Goal: Task Accomplishment & Management: Manage account settings

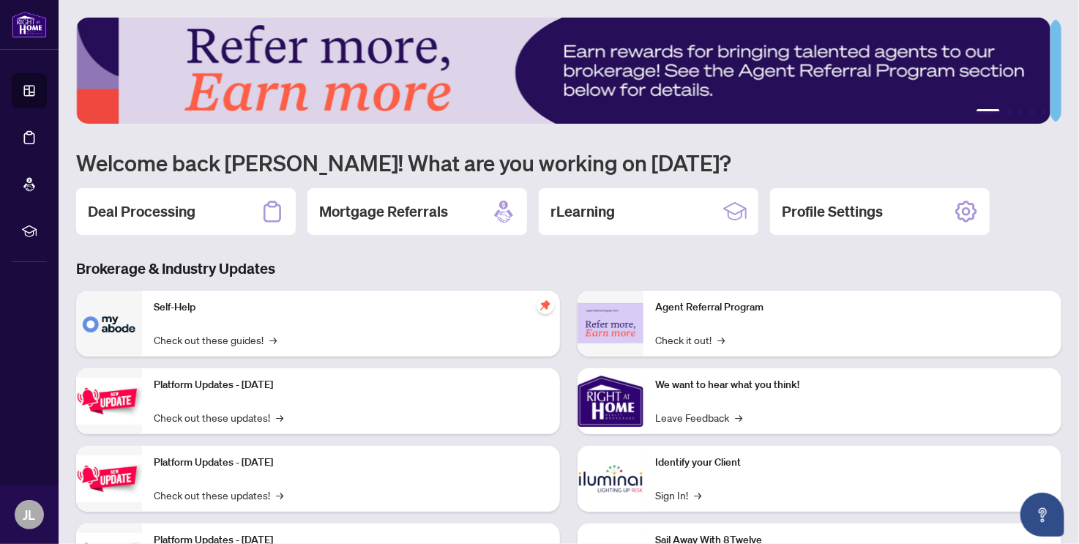
scroll to position [83, 0]
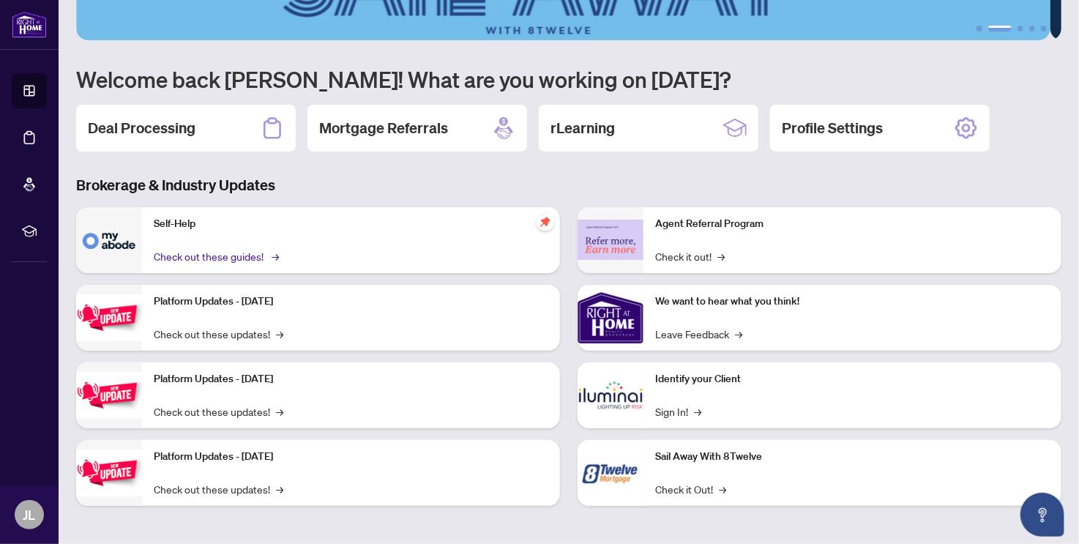
click at [197, 252] on link "Check out these guides! →" at bounding box center [215, 256] width 123 height 16
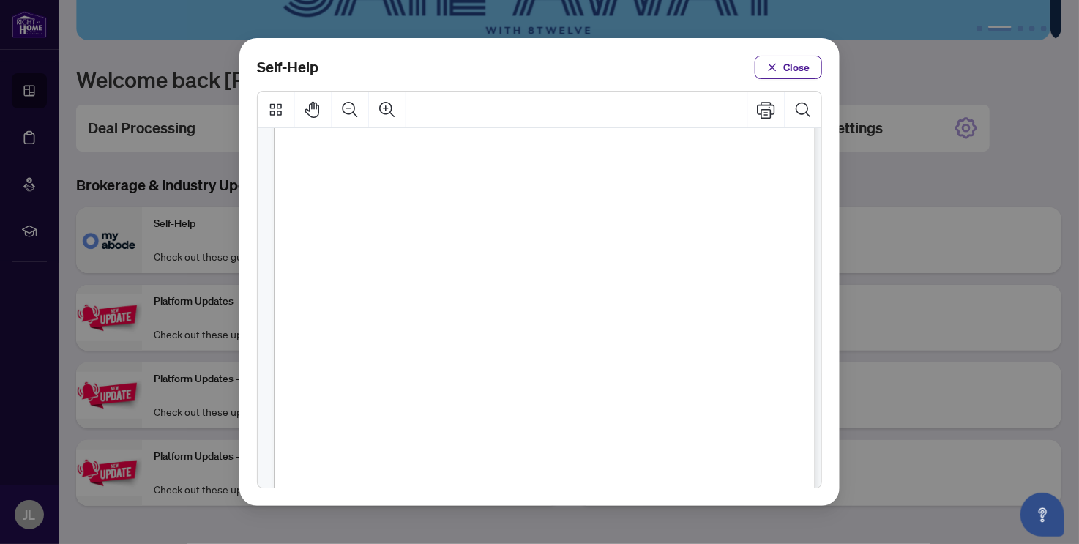
scroll to position [805, 0]
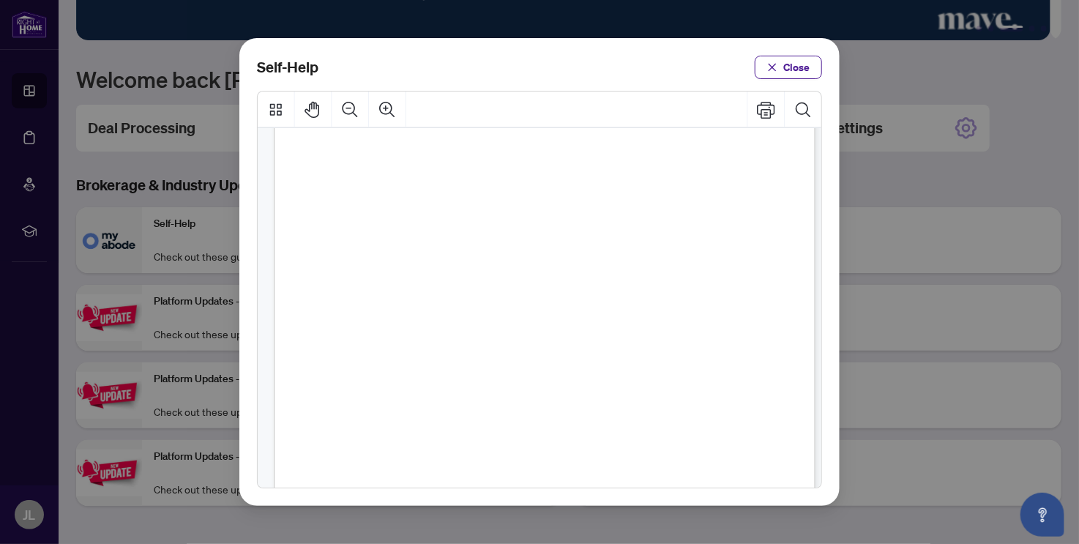
click at [606, 321] on span "PDF" at bounding box center [606, 319] width 20 height 15
click at [606, 320] on span "PDF" at bounding box center [606, 319] width 20 height 15
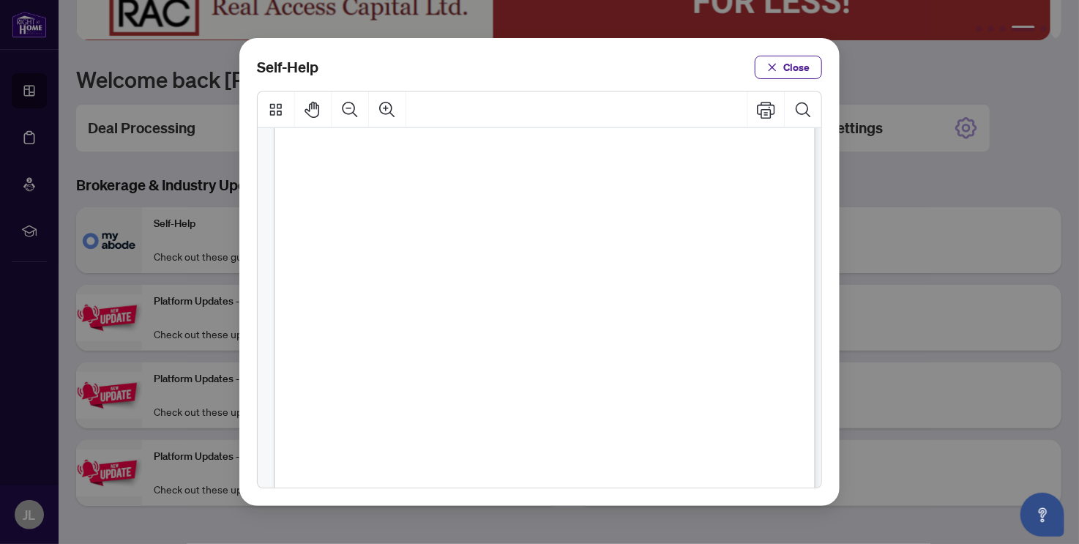
click at [617, 322] on span ")" at bounding box center [618, 319] width 3 height 15
click at [467, 324] on span "How to Use Transaction Communications (" at bounding box center [471, 319] width 202 height 15
click at [782, 61] on button "Close" at bounding box center [788, 67] width 67 height 23
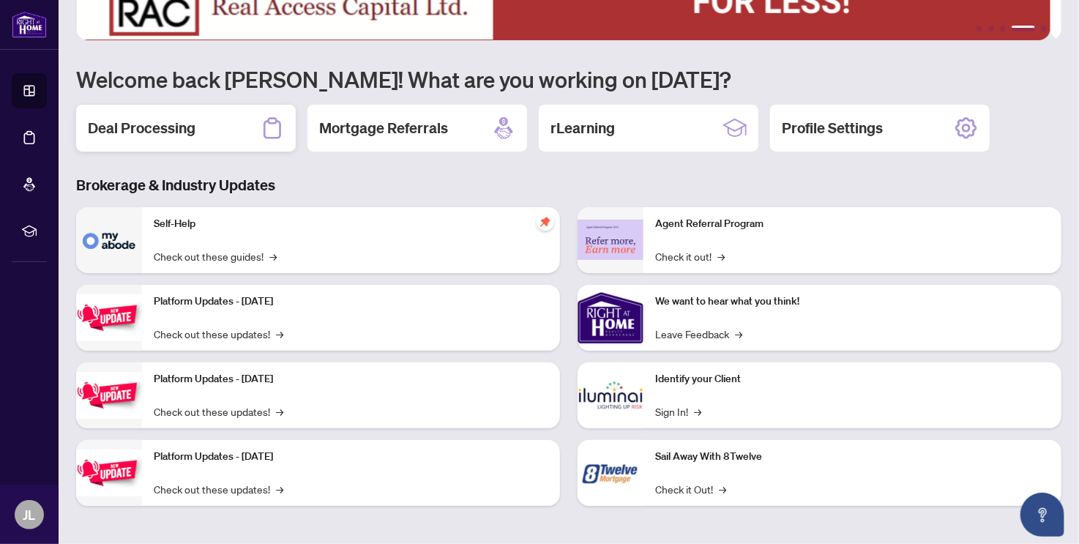
click at [112, 114] on div "Deal Processing" at bounding box center [186, 128] width 220 height 47
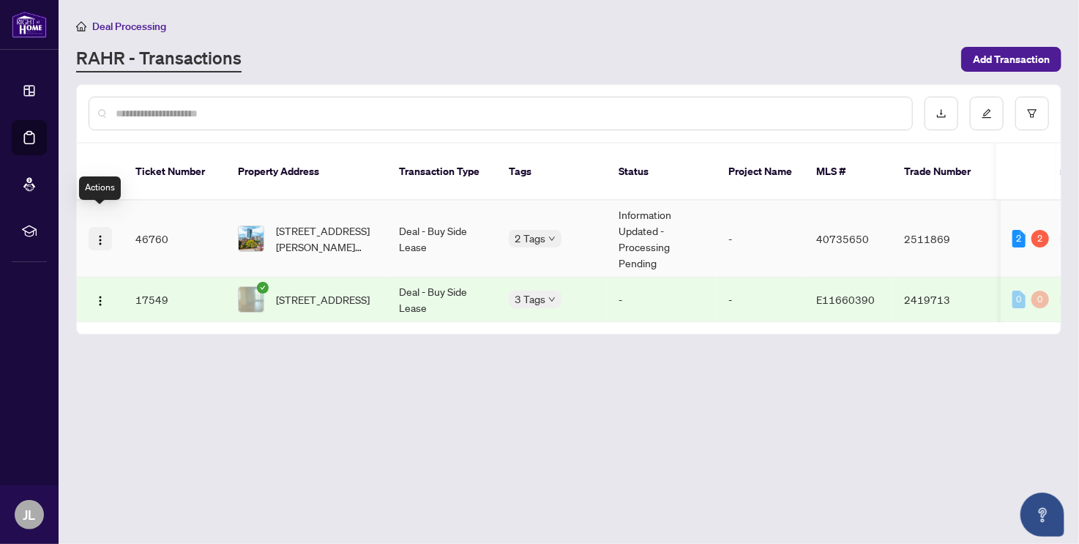
click at [100, 234] on img "button" at bounding box center [100, 240] width 12 height 12
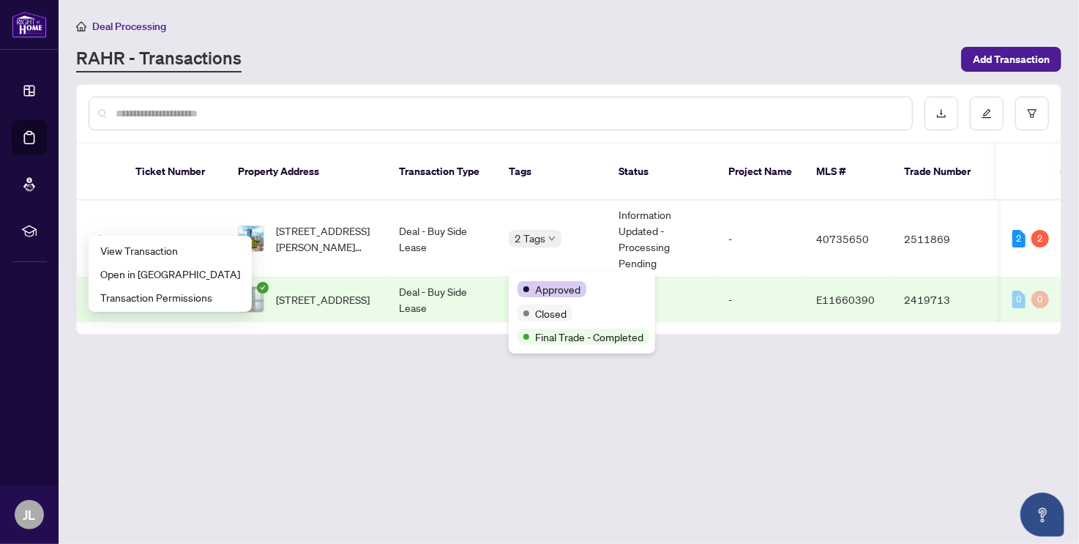
click at [550, 274] on div "Approved Closed Final Trade - Completed" at bounding box center [582, 312] width 146 height 83
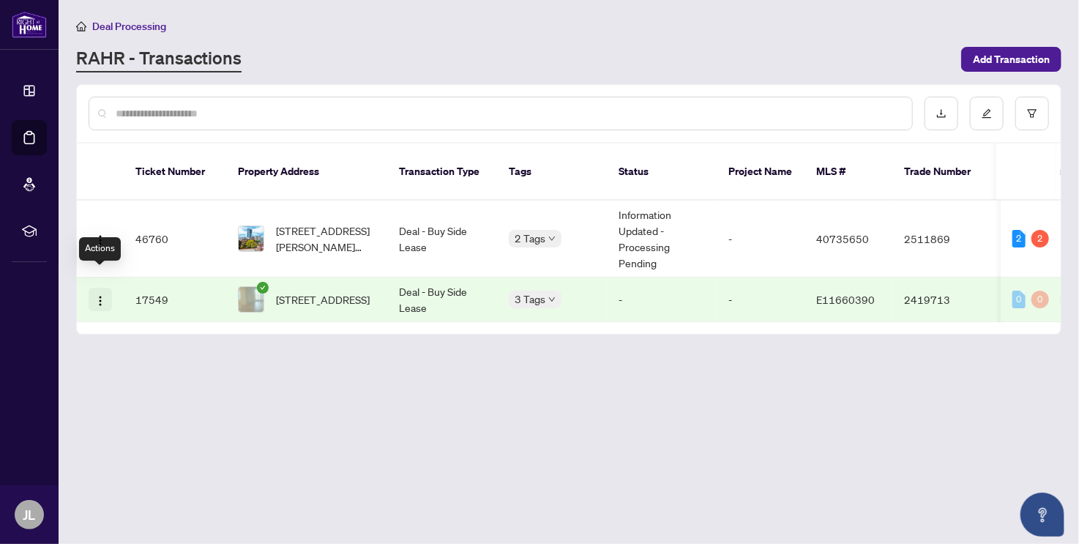
click at [100, 295] on img "button" at bounding box center [100, 301] width 12 height 12
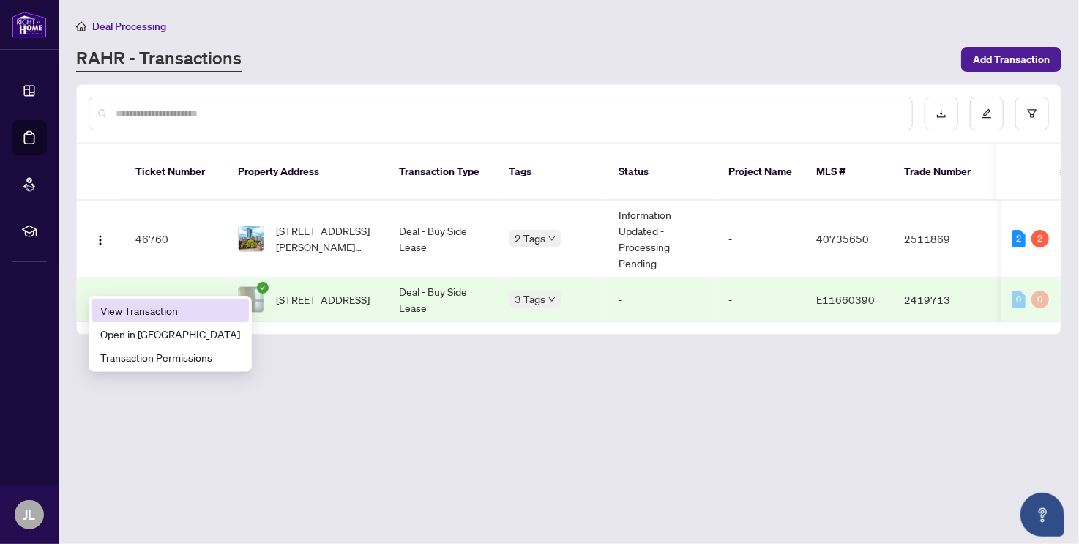
click at [151, 305] on span "View Transaction" at bounding box center [170, 310] width 140 height 16
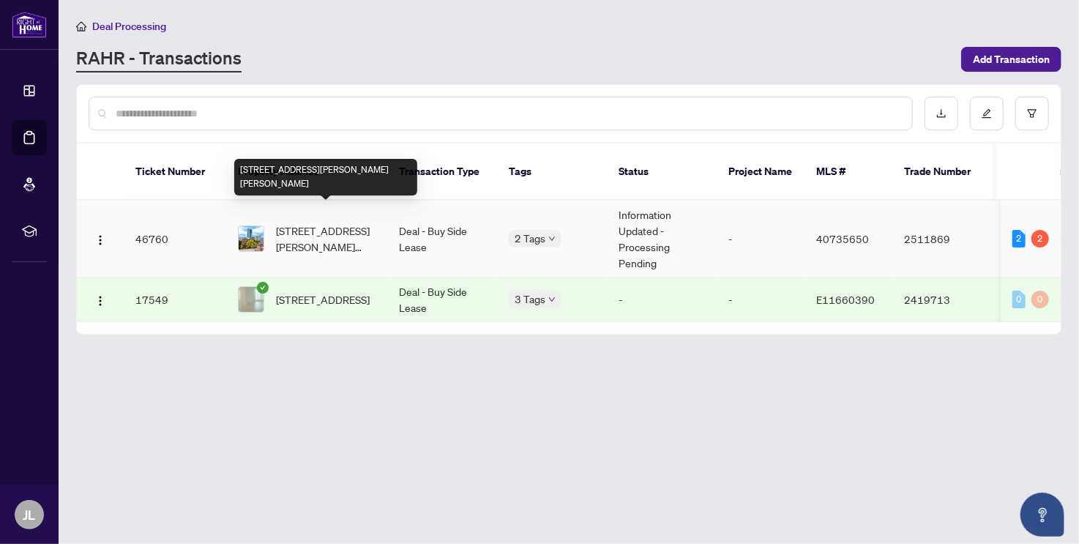
click at [307, 222] on span "2209-60 Frederick Street, Kitchener, ON N2H 0C7, Canada" at bounding box center [326, 238] width 100 height 32
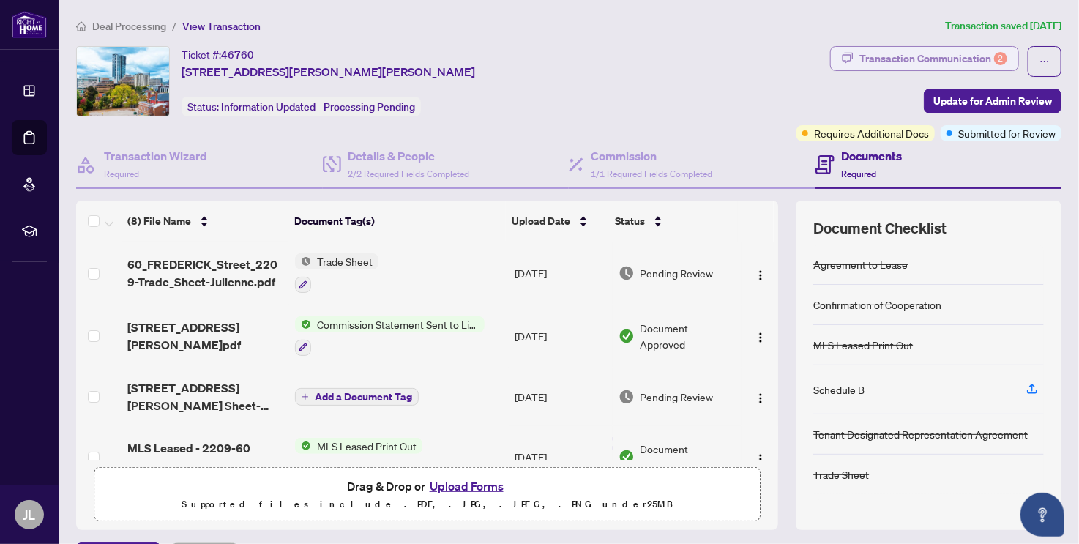
click at [978, 59] on div "Transaction Communication 2" at bounding box center [933, 58] width 148 height 23
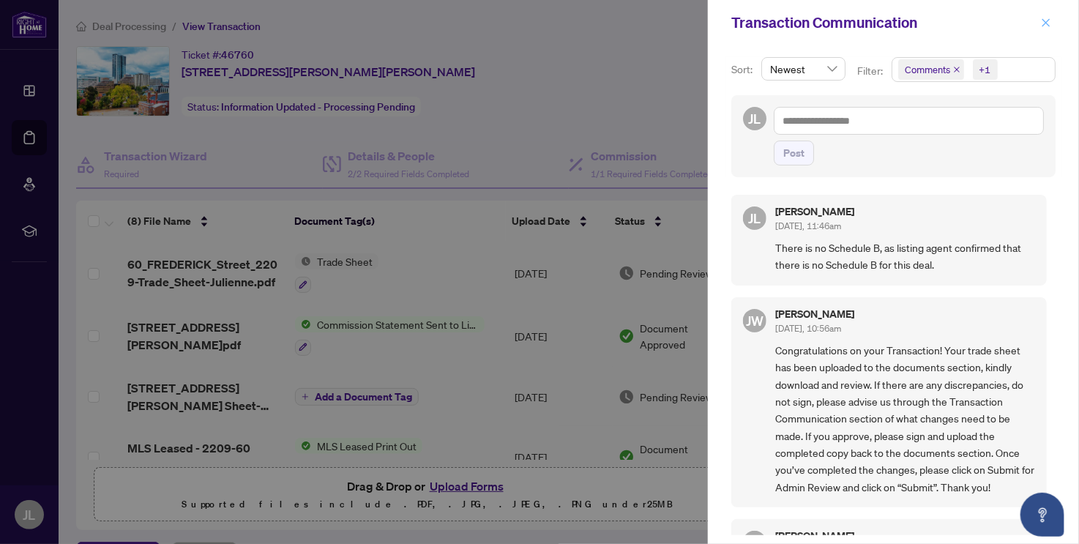
click at [1042, 23] on icon "close" at bounding box center [1046, 23] width 10 height 10
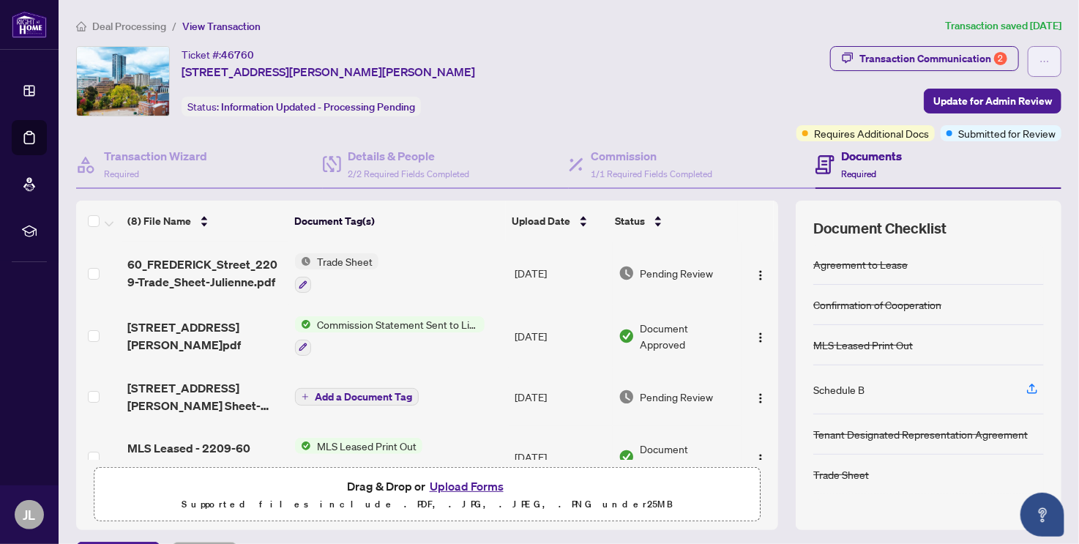
click at [1041, 61] on icon "ellipsis" at bounding box center [1045, 61] width 8 height 1
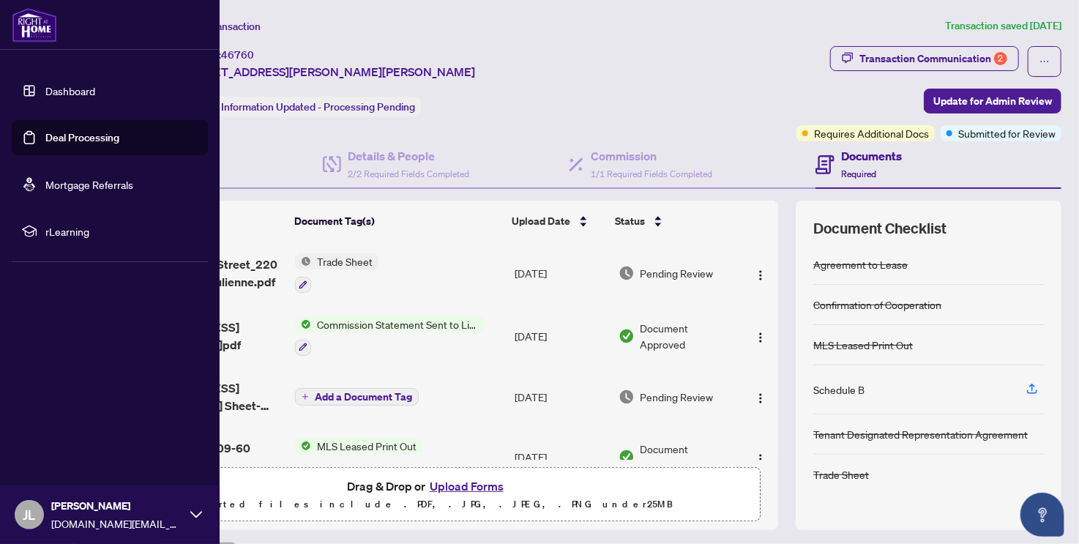
click at [187, 513] on div "JL Julienne Lee julienne.realtor@gmail.com" at bounding box center [110, 514] width 220 height 59
click at [51, 432] on span "Logout" at bounding box center [58, 427] width 33 height 23
